Goal: Navigation & Orientation: Find specific page/section

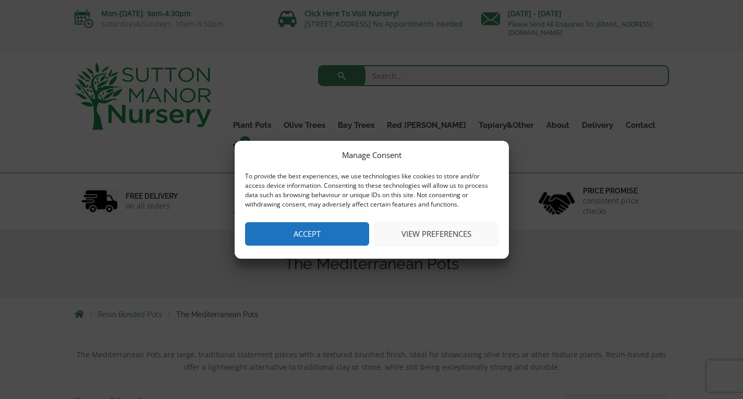
click at [295, 231] on button "Accept" at bounding box center [307, 233] width 124 height 23
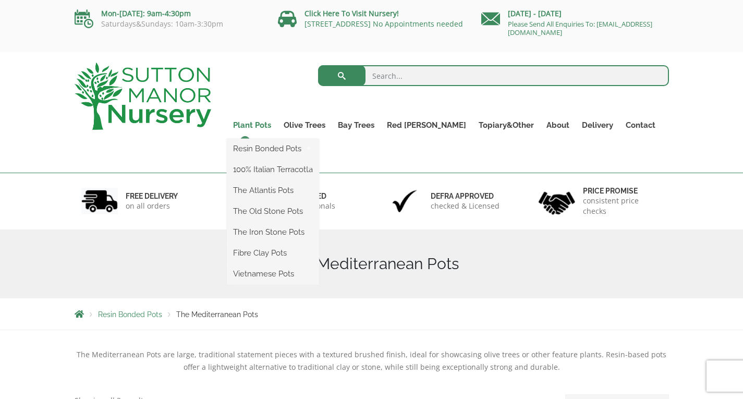
click at [265, 125] on link "Plant Pots" at bounding box center [252, 125] width 51 height 15
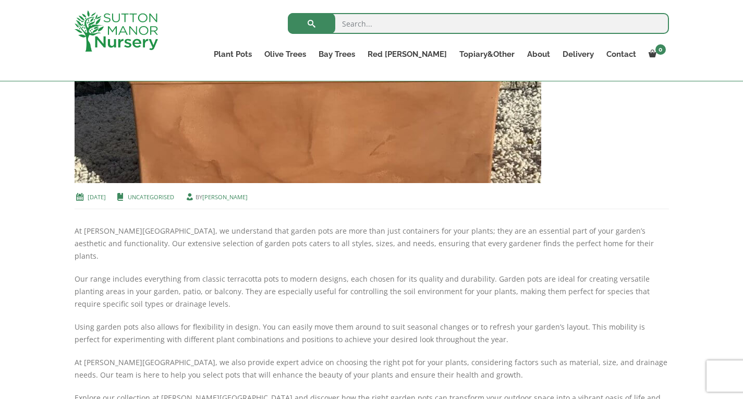
scroll to position [169, 0]
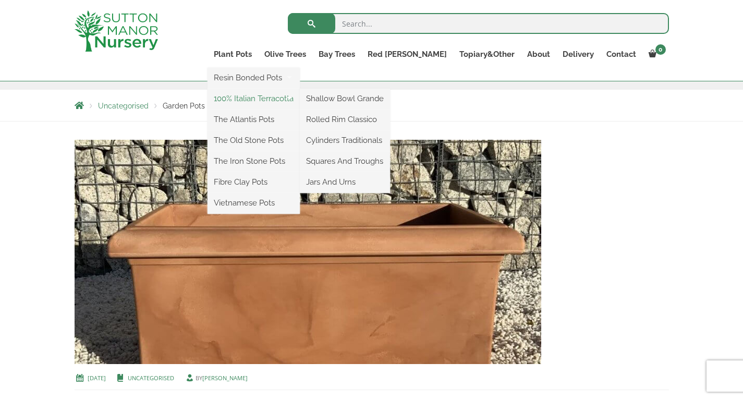
click at [288, 99] on link "100% Italian Terracotta" at bounding box center [253, 99] width 92 height 16
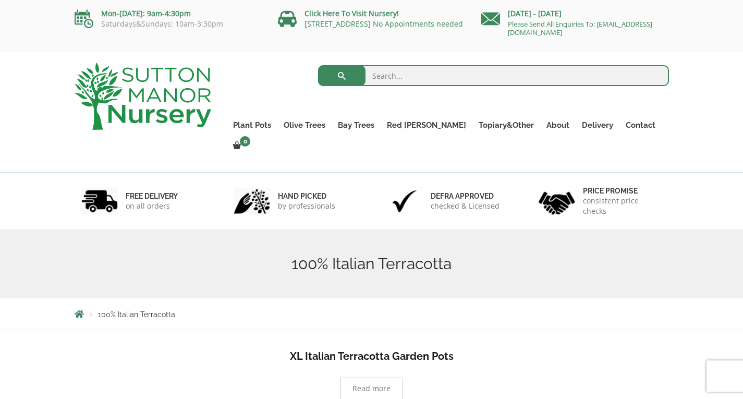
click at [419, 79] on input "search" at bounding box center [493, 75] width 351 height 21
type input "bird bath"
click at [318, 65] on button "submit" at bounding box center [341, 75] width 47 height 21
